Goal: Task Accomplishment & Management: Manage account settings

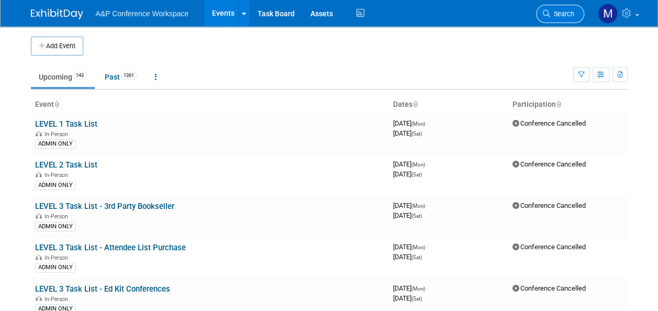
click at [566, 16] on span "Search" at bounding box center [562, 14] width 24 height 8
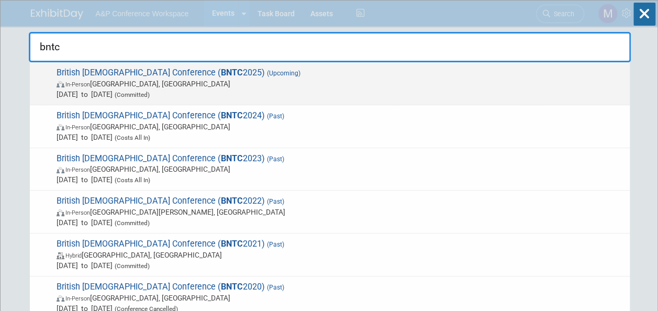
type input "bntc"
click at [241, 77] on span "British New Testament Conference ( BNTC 2025) (Upcoming) In-Person Manchester, …" at bounding box center [338, 83] width 571 height 32
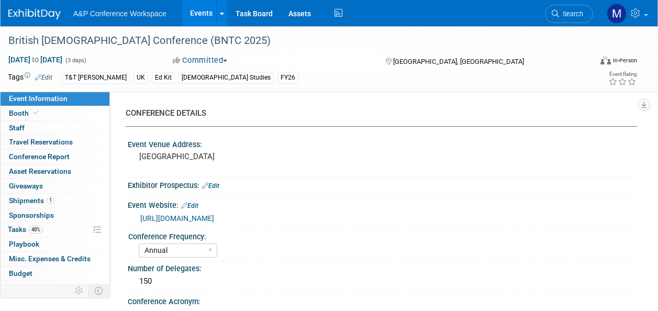
select select "Annual"
select select "Level 3"
select select "Ed Kit"
select select "[DEMOGRAPHIC_DATA] Studies"
select select "T&T [PERSON_NAME]"
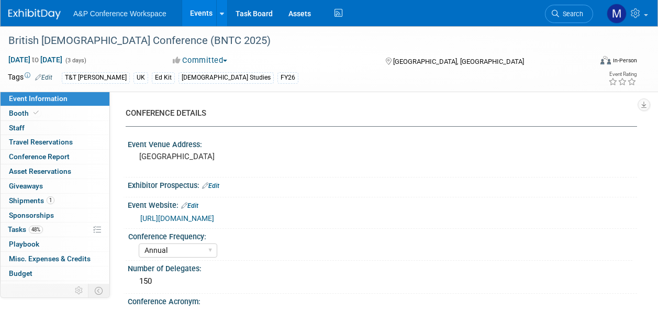
select select "[PERSON_NAME]"
select select "Networking/Commissioning"
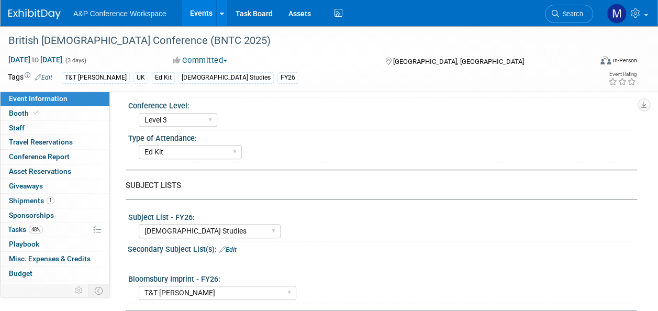
scroll to position [471, 0]
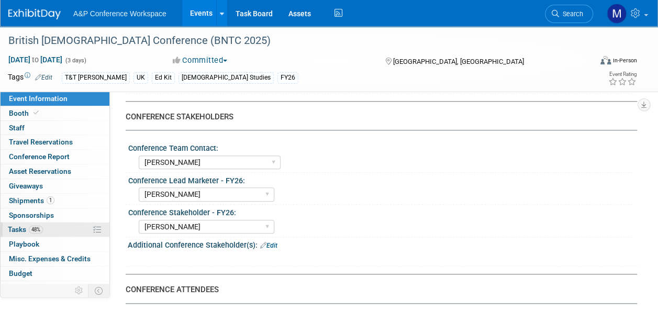
click at [53, 222] on link "48% Tasks 48%" at bounding box center [55, 229] width 109 height 14
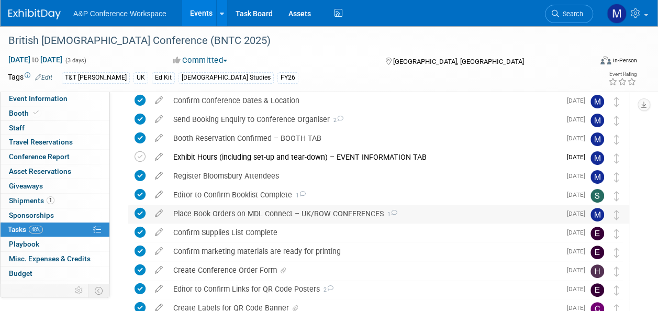
scroll to position [0, 0]
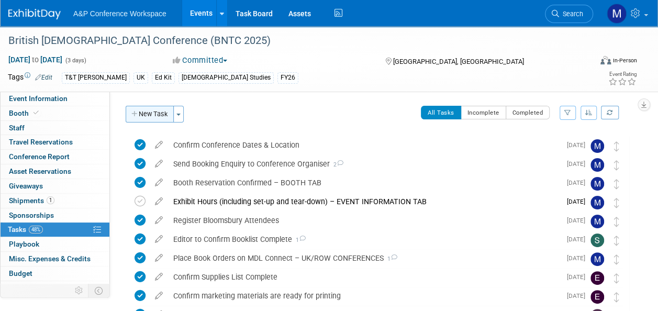
click at [170, 114] on button "New Task" at bounding box center [150, 114] width 48 height 17
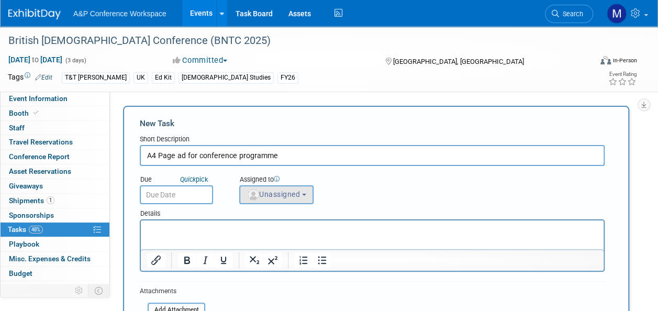
type input "A4 Page ad for conference programme"
click at [258, 187] on button "Unassigned" at bounding box center [276, 194] width 74 height 19
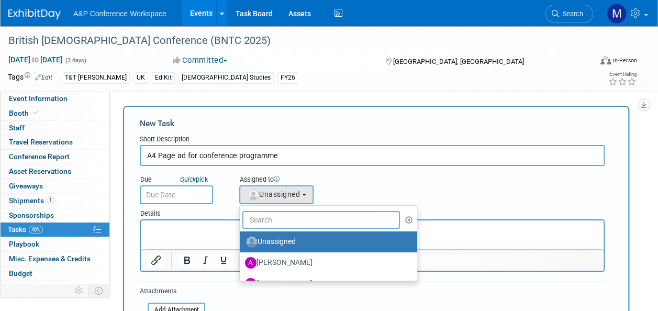
click at [273, 226] on input "text" at bounding box center [320, 220] width 157 height 18
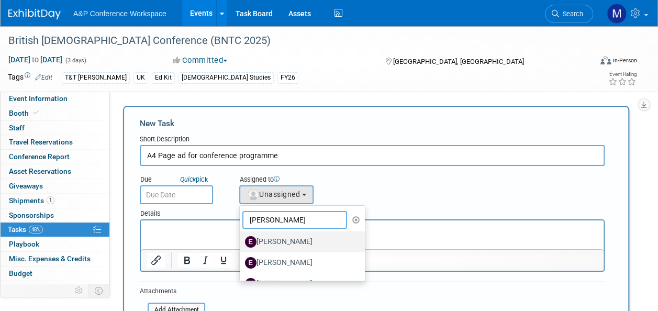
type input "[PERSON_NAME]"
click at [274, 236] on label "[PERSON_NAME]" at bounding box center [299, 241] width 109 height 17
click at [241, 237] on input "[PERSON_NAME]" at bounding box center [237, 240] width 7 height 7
select select "eba7f3f5-8bc7-443a-a222-ac45d1d64090"
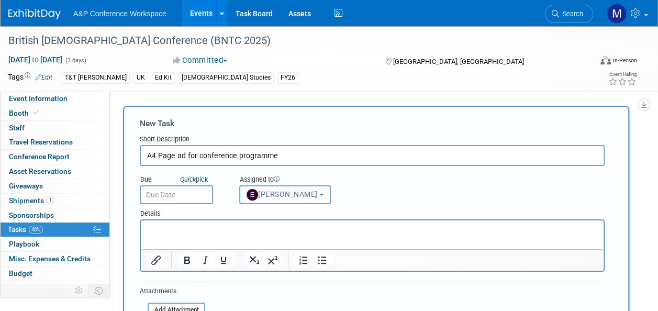
click at [178, 224] on p "Rich Text Area. Press ALT-0 for help." at bounding box center [372, 229] width 450 height 10
click at [198, 228] on p "Email organiser A4 page for programme" at bounding box center [372, 229] width 450 height 10
click at [334, 224] on p "Email organiser direct with A4 page for programme" at bounding box center [372, 229] width 450 height 10
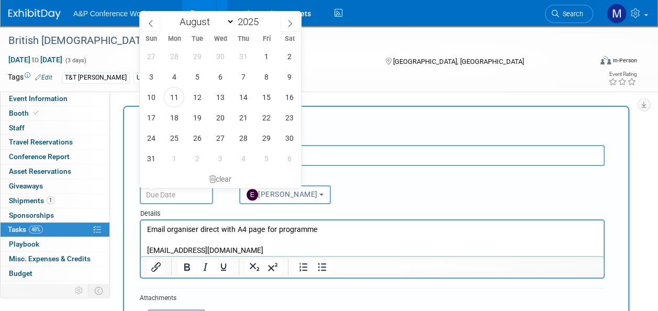
click at [167, 194] on input "text" at bounding box center [176, 194] width 73 height 19
click at [256, 100] on span "15" at bounding box center [266, 97] width 20 height 20
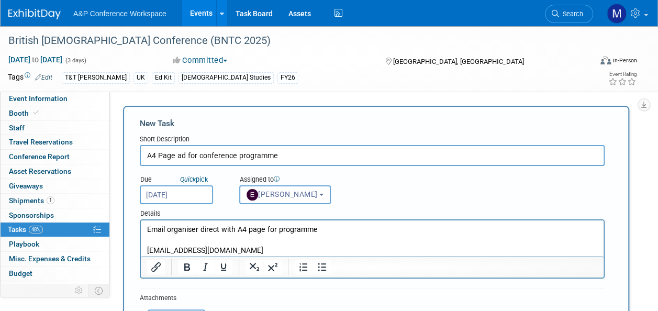
click at [195, 203] on input "[DATE]" at bounding box center [176, 194] width 73 height 19
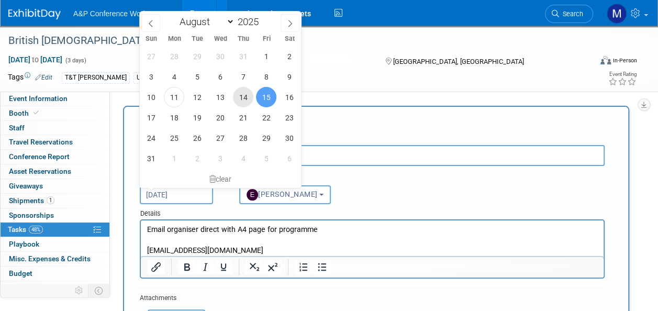
click at [245, 104] on span "14" at bounding box center [243, 97] width 20 height 20
type input "[DATE]"
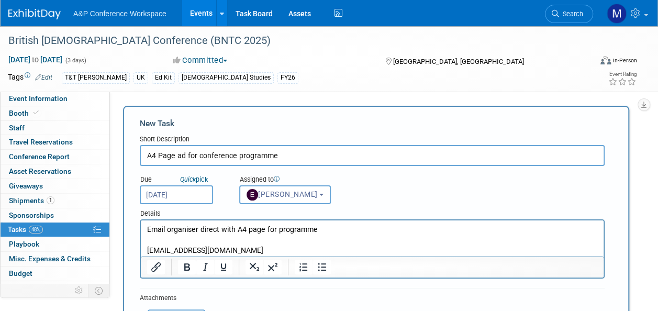
click at [230, 250] on p "[EMAIL_ADDRESS][DOMAIN_NAME]" at bounding box center [372, 250] width 450 height 10
click at [338, 230] on p "Email organiser direct with A4 page for programme" at bounding box center [372, 229] width 450 height 10
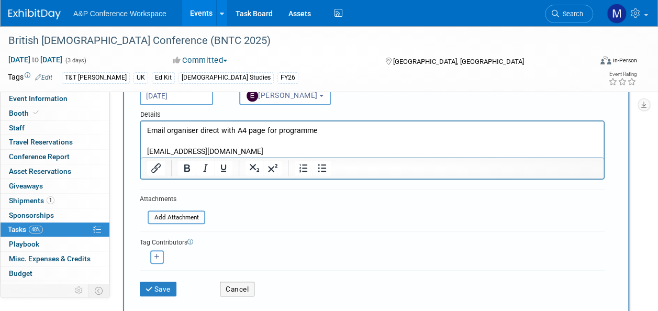
scroll to position [105, 0]
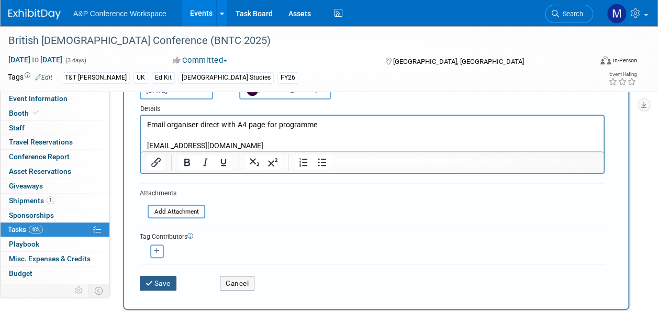
click at [160, 284] on button "Save" at bounding box center [158, 283] width 37 height 15
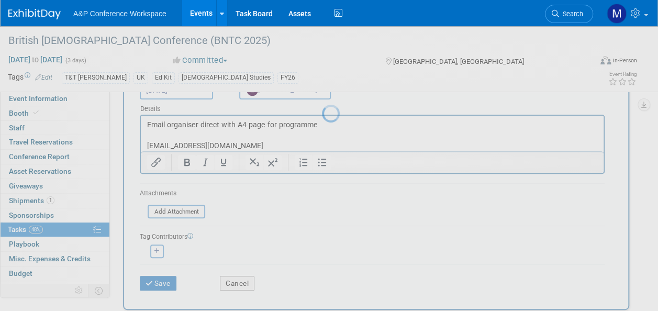
scroll to position [32, 0]
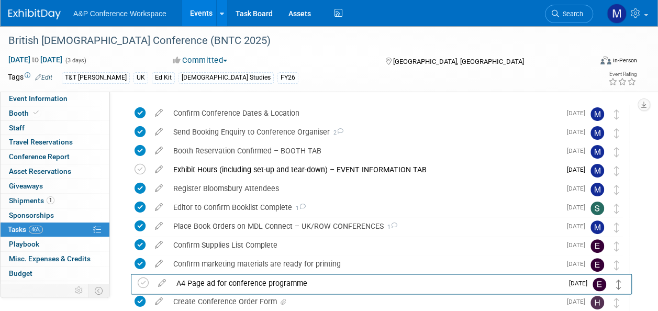
drag, startPoint x: 616, startPoint y: 116, endPoint x: 618, endPoint y: 287, distance: 170.6
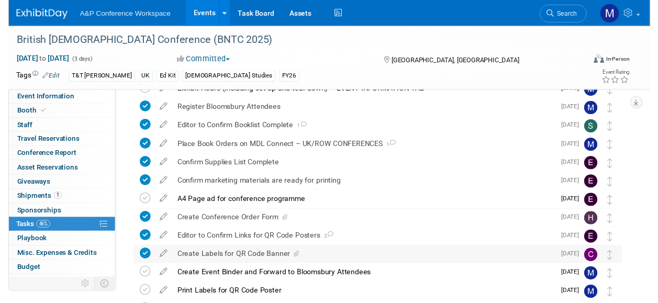
scroll to position [137, 0]
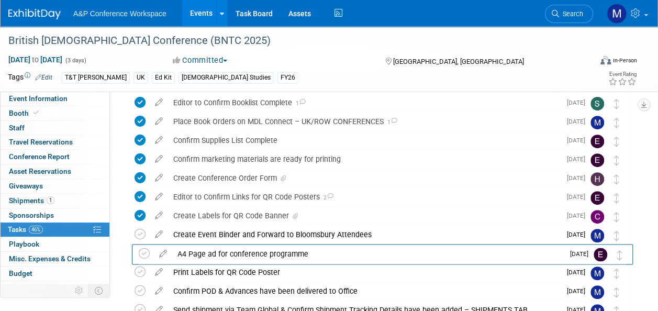
drag, startPoint x: 619, startPoint y: 180, endPoint x: 623, endPoint y: 255, distance: 75.4
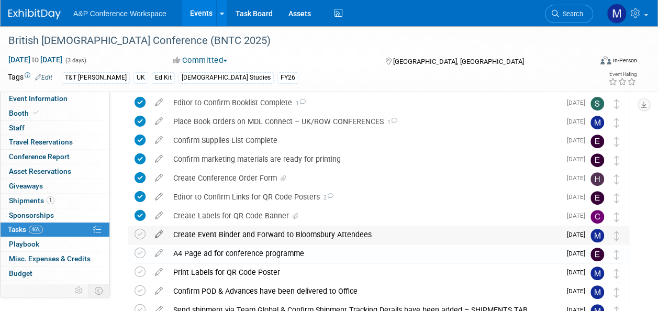
click at [162, 232] on icon at bounding box center [159, 231] width 18 height 13
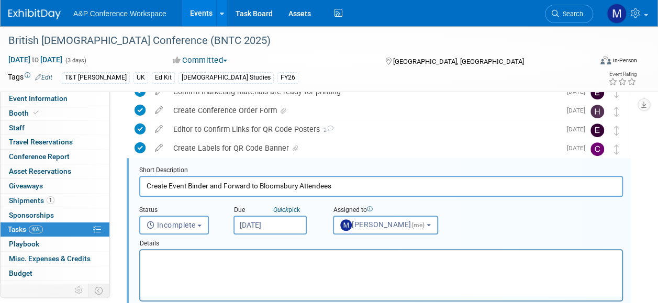
scroll to position [208, 0]
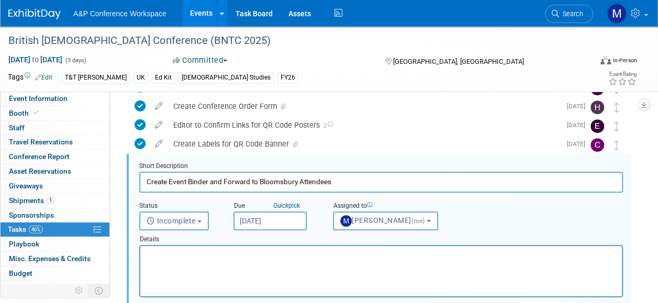
click at [272, 223] on input "[DATE]" at bounding box center [269, 220] width 73 height 19
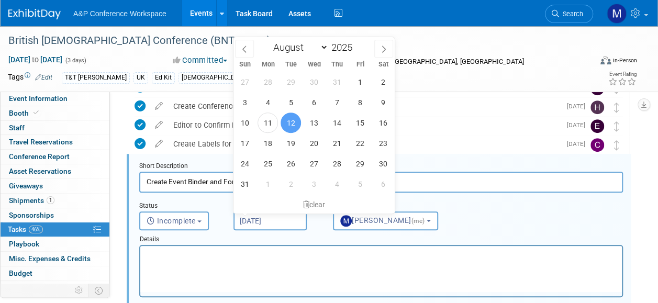
click at [420, 184] on input "Create Event Binder and Forward to Bloomsbury Attendees" at bounding box center [380, 182] width 483 height 20
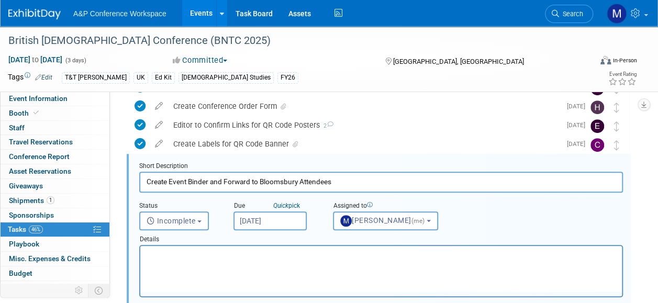
click at [363, 260] on html at bounding box center [380, 253] width 481 height 14
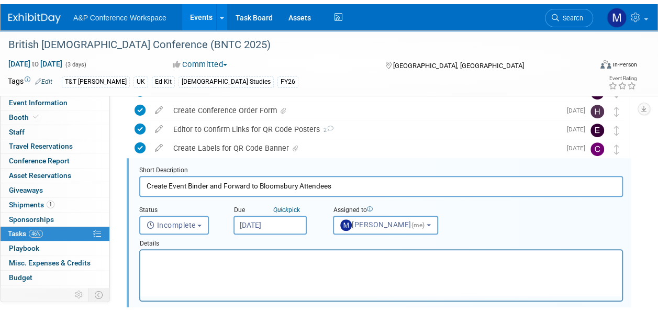
scroll to position [417, 0]
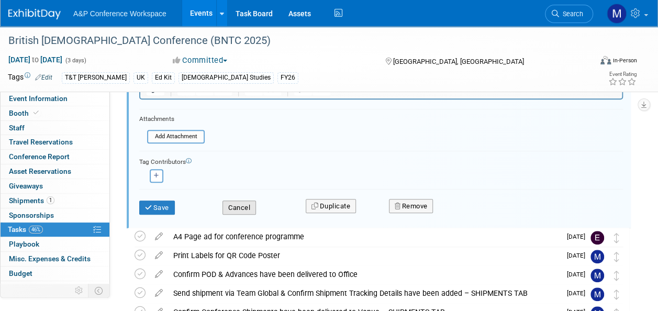
click at [236, 207] on button "Cancel" at bounding box center [238, 207] width 33 height 15
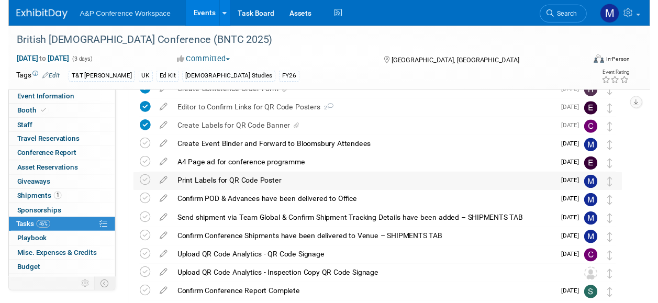
scroll to position [288, 0]
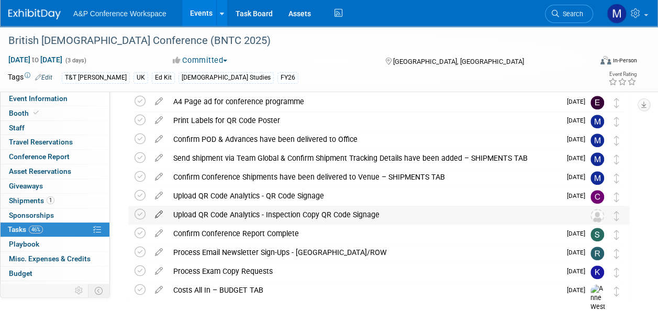
click at [158, 212] on icon at bounding box center [159, 212] width 18 height 13
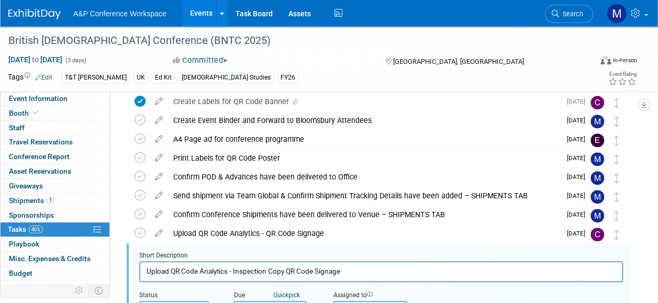
scroll to position [183, 0]
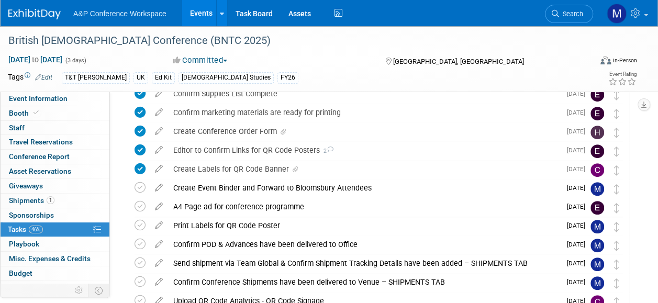
click at [48, 226] on link "46% Tasks 46%" at bounding box center [55, 229] width 109 height 14
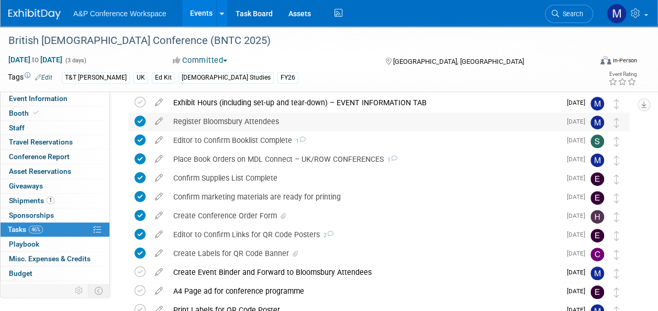
scroll to position [209, 0]
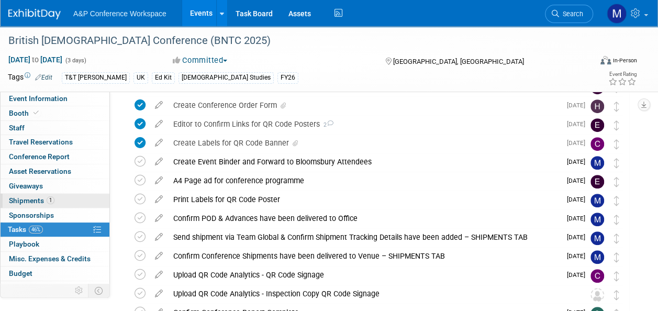
click at [46, 197] on span "Shipments 1" at bounding box center [32, 200] width 46 height 8
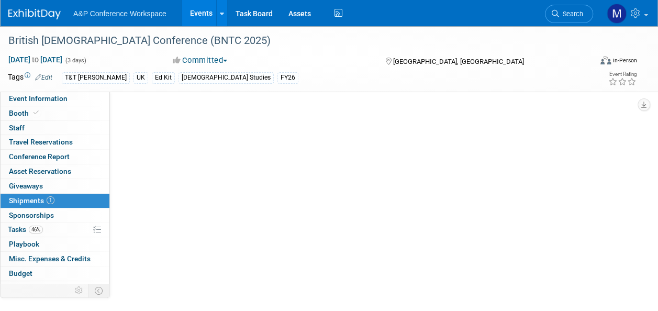
scroll to position [0, 0]
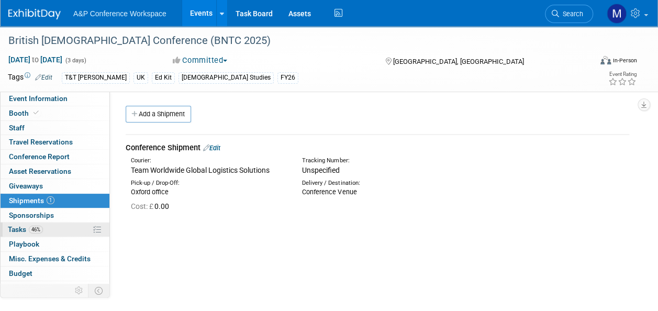
click at [47, 224] on link "46% Tasks 46%" at bounding box center [55, 229] width 109 height 14
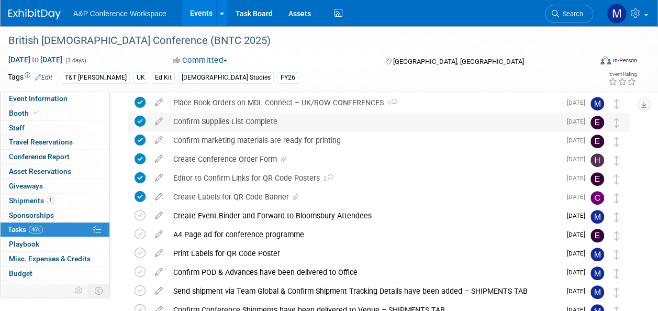
scroll to position [157, 0]
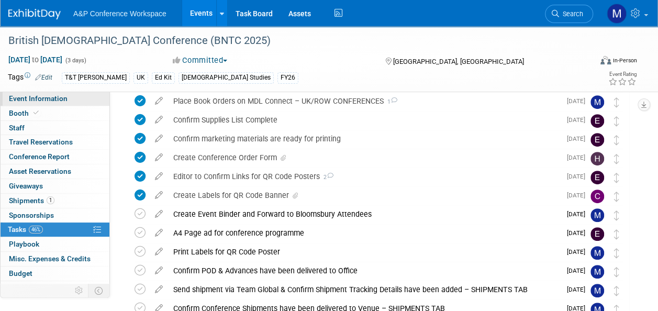
click at [93, 99] on link "Event Information" at bounding box center [55, 99] width 109 height 14
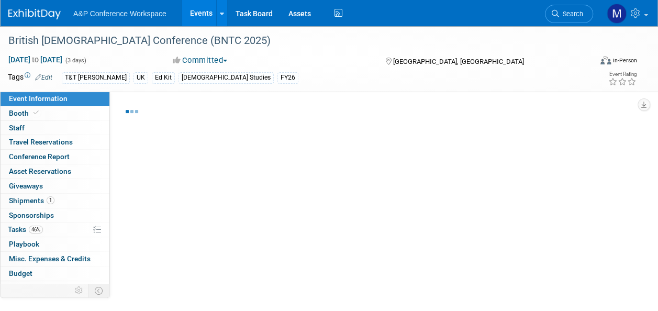
select select "Annual"
select select "Level 3"
select select "Ed Kit"
select select "[DEMOGRAPHIC_DATA] Studies"
select select "T&T [PERSON_NAME]"
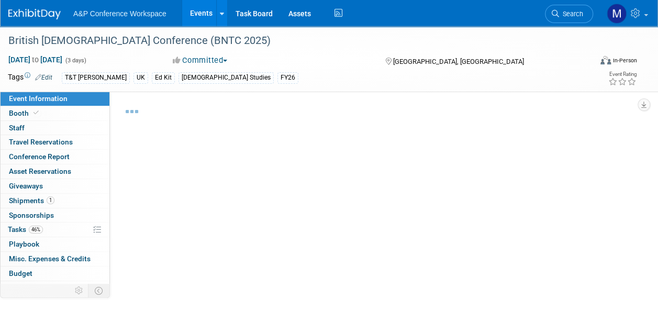
select select "[PERSON_NAME]"
select select "Networking/Commissioning"
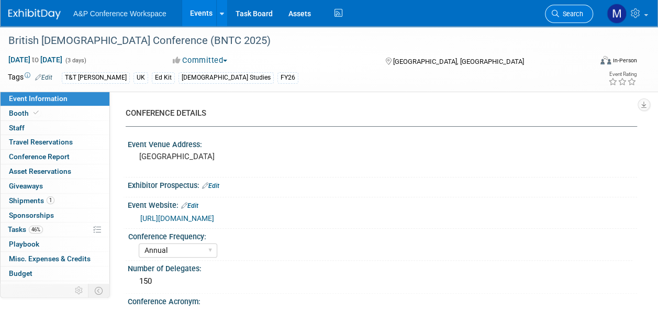
click at [584, 17] on link "Search" at bounding box center [569, 14] width 48 height 18
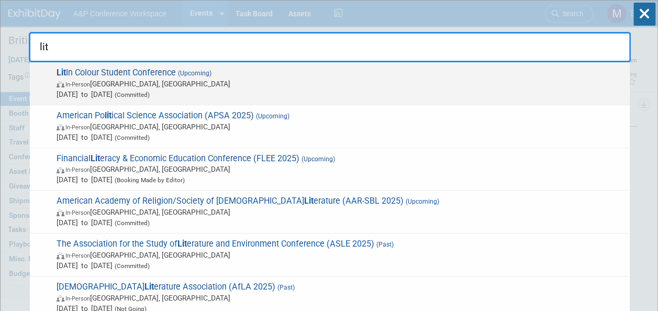
type input "lit"
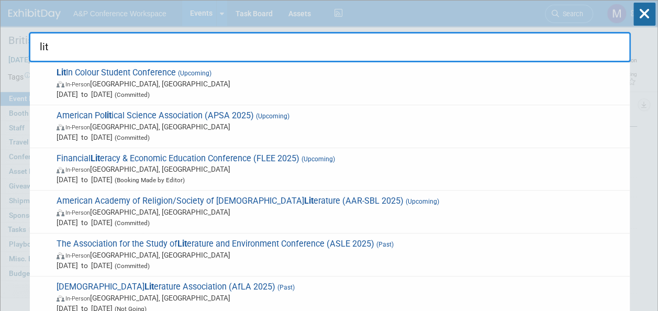
click at [155, 76] on span "Lit In Colour Student Conference (Upcoming) In-Person [GEOGRAPHIC_DATA], [GEOGR…" at bounding box center [338, 83] width 571 height 32
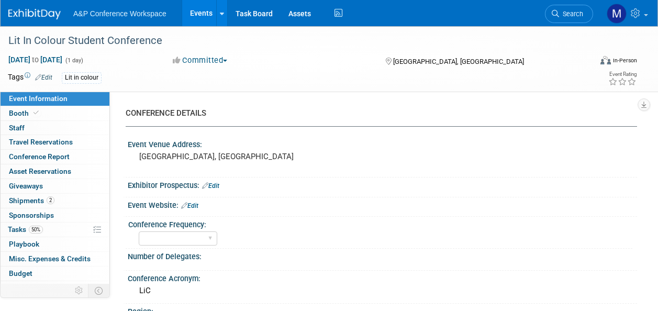
select select "Level 3"
select select "Unmanned Display"
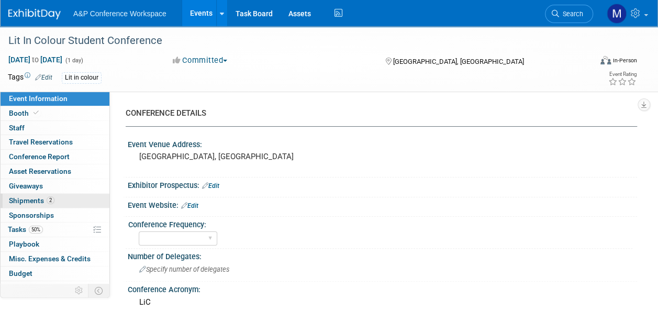
click at [39, 201] on span "Shipments 2" at bounding box center [32, 200] width 46 height 8
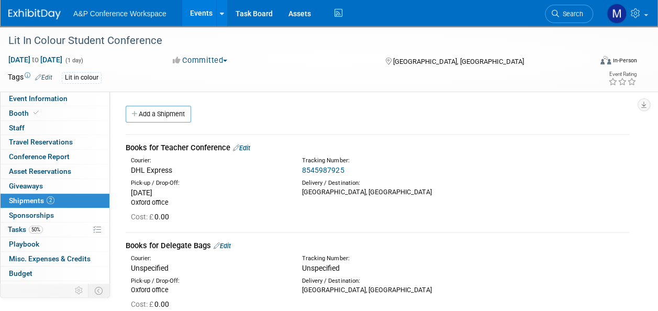
click at [313, 171] on link "8545987925" at bounding box center [323, 170] width 42 height 8
click at [243, 147] on link "Edit" at bounding box center [241, 148] width 17 height 8
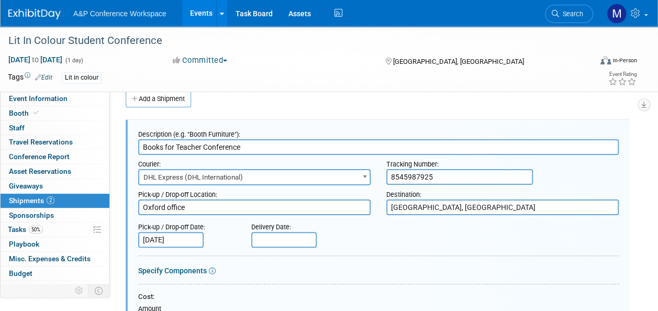
click at [278, 243] on input "text" at bounding box center [283, 240] width 65 height 16
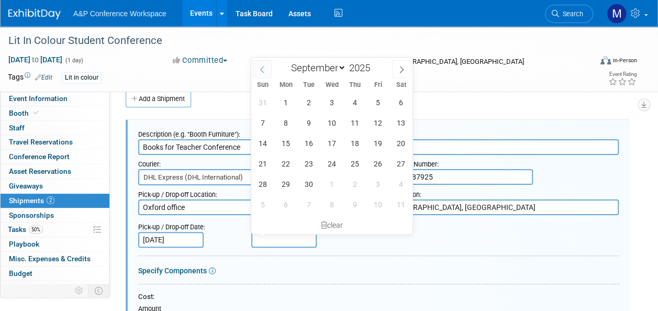
click at [261, 72] on icon at bounding box center [261, 69] width 7 height 7
select select "7"
click at [288, 142] on span "11" at bounding box center [285, 143] width 20 height 20
type input "Aug 11, 2025"
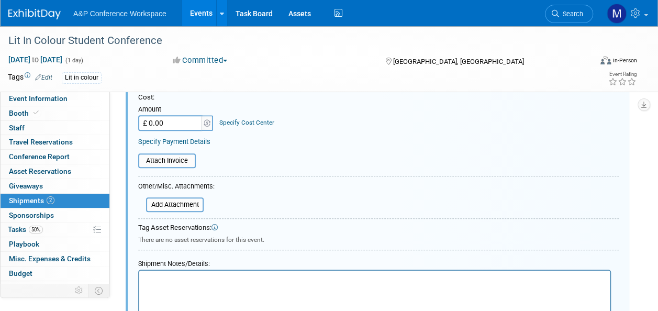
scroll to position [224, 0]
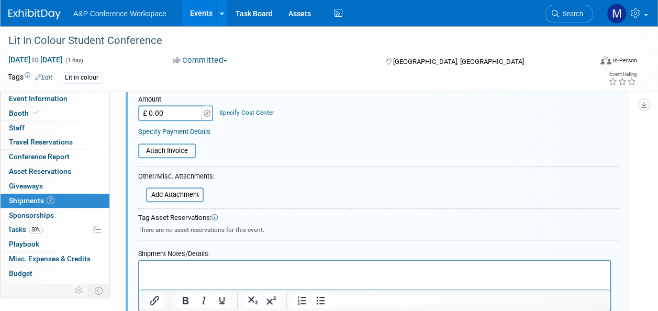
click at [210, 267] on p "Rich Text Area. Press ALT-0 for help." at bounding box center [374, 270] width 458 height 10
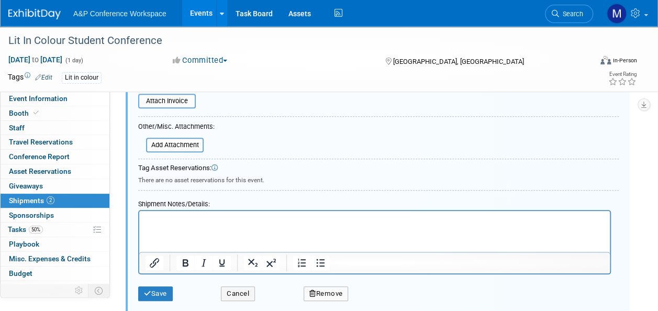
scroll to position [381, 0]
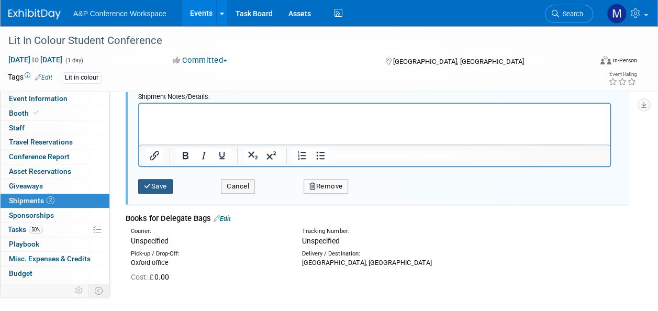
click at [156, 190] on button "Save" at bounding box center [155, 186] width 35 height 15
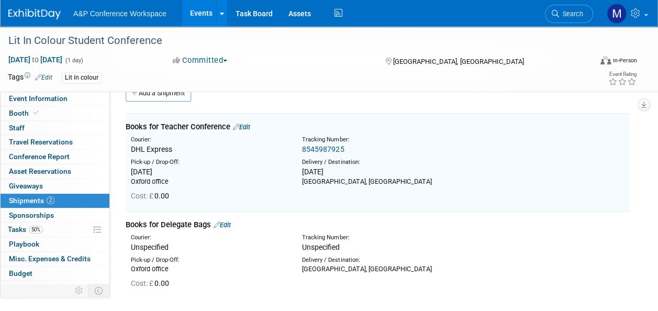
scroll to position [15, 0]
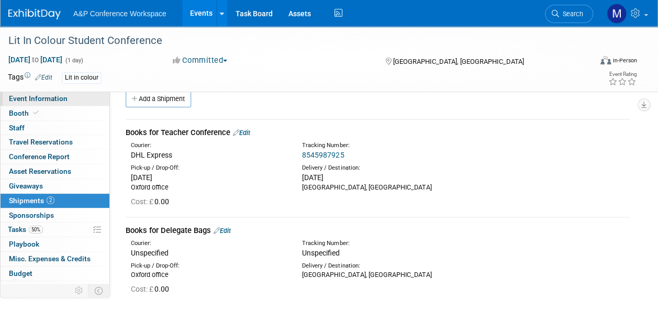
click at [75, 102] on link "Event Information" at bounding box center [55, 99] width 109 height 14
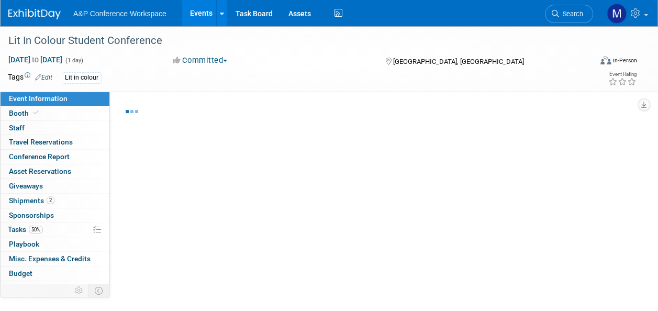
select select "Level 3"
select select "Unmanned Display"
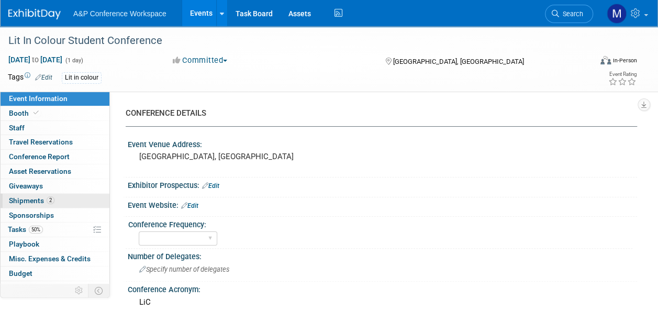
click at [72, 201] on link "2 Shipments 2" at bounding box center [55, 201] width 109 height 14
